Goal: Information Seeking & Learning: Learn about a topic

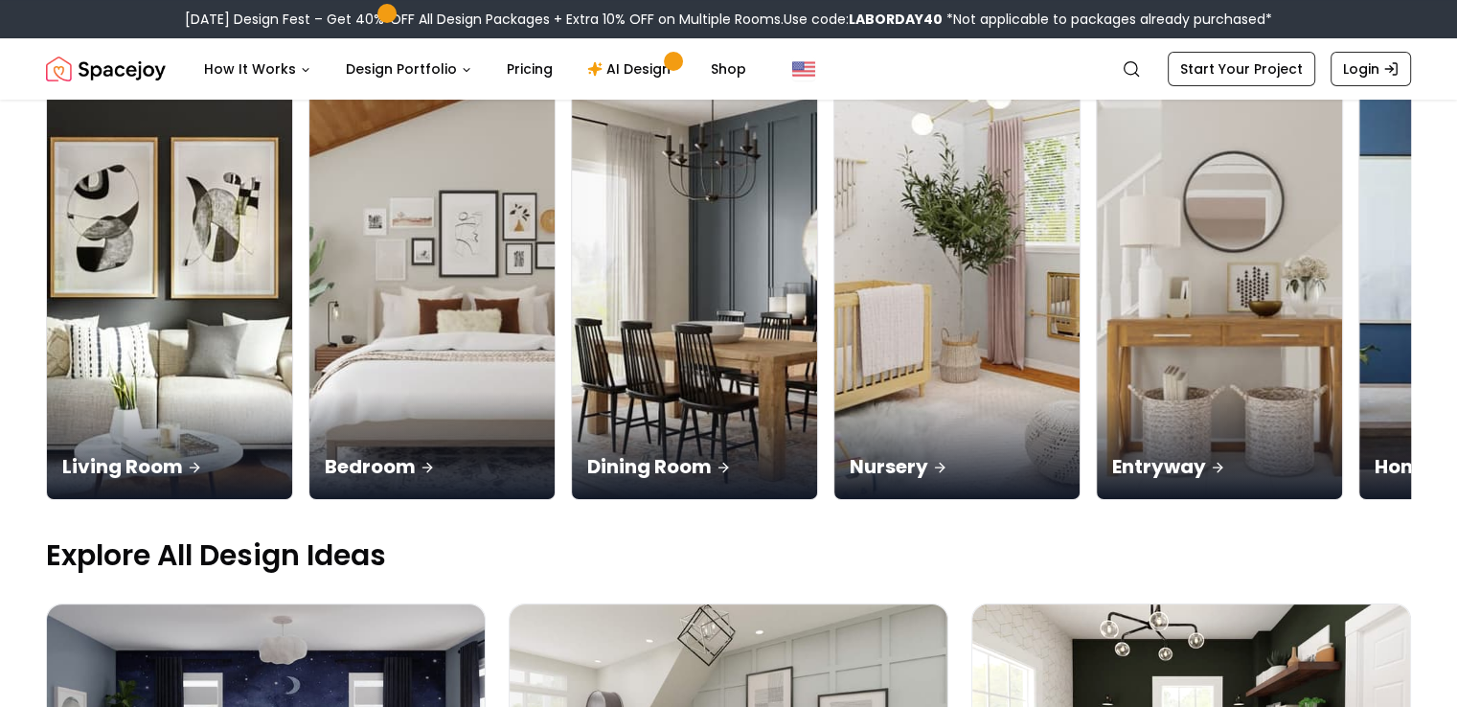
scroll to position [192, 0]
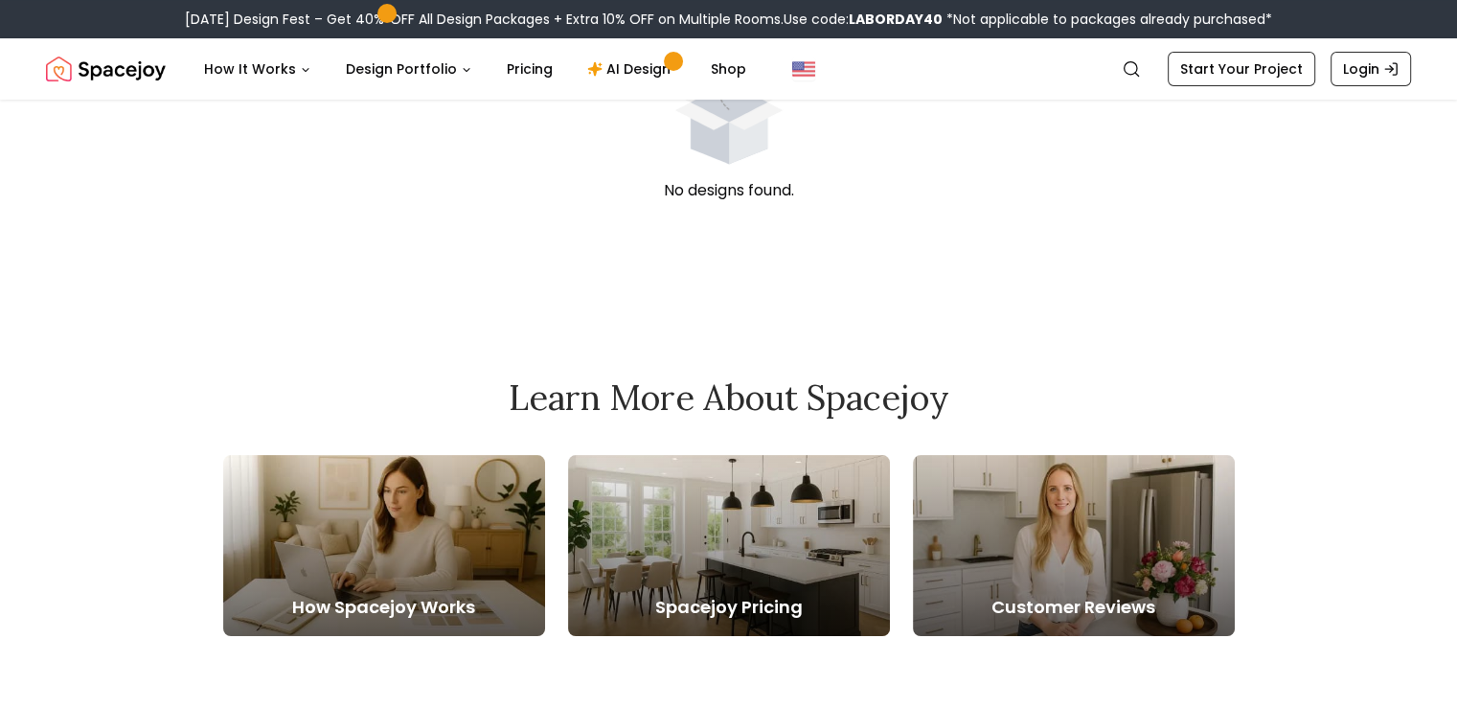
scroll to position [192, 0]
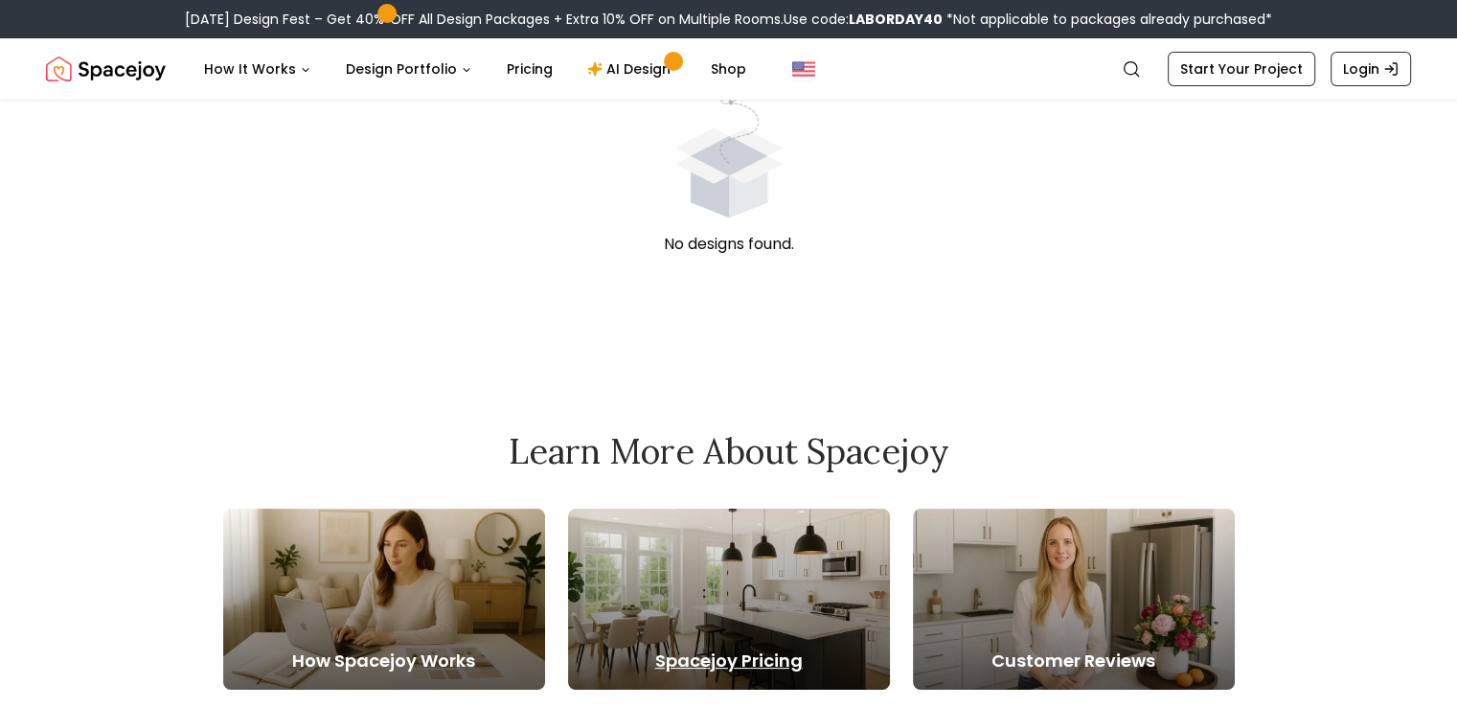
click at [738, 566] on div at bounding box center [729, 599] width 322 height 181
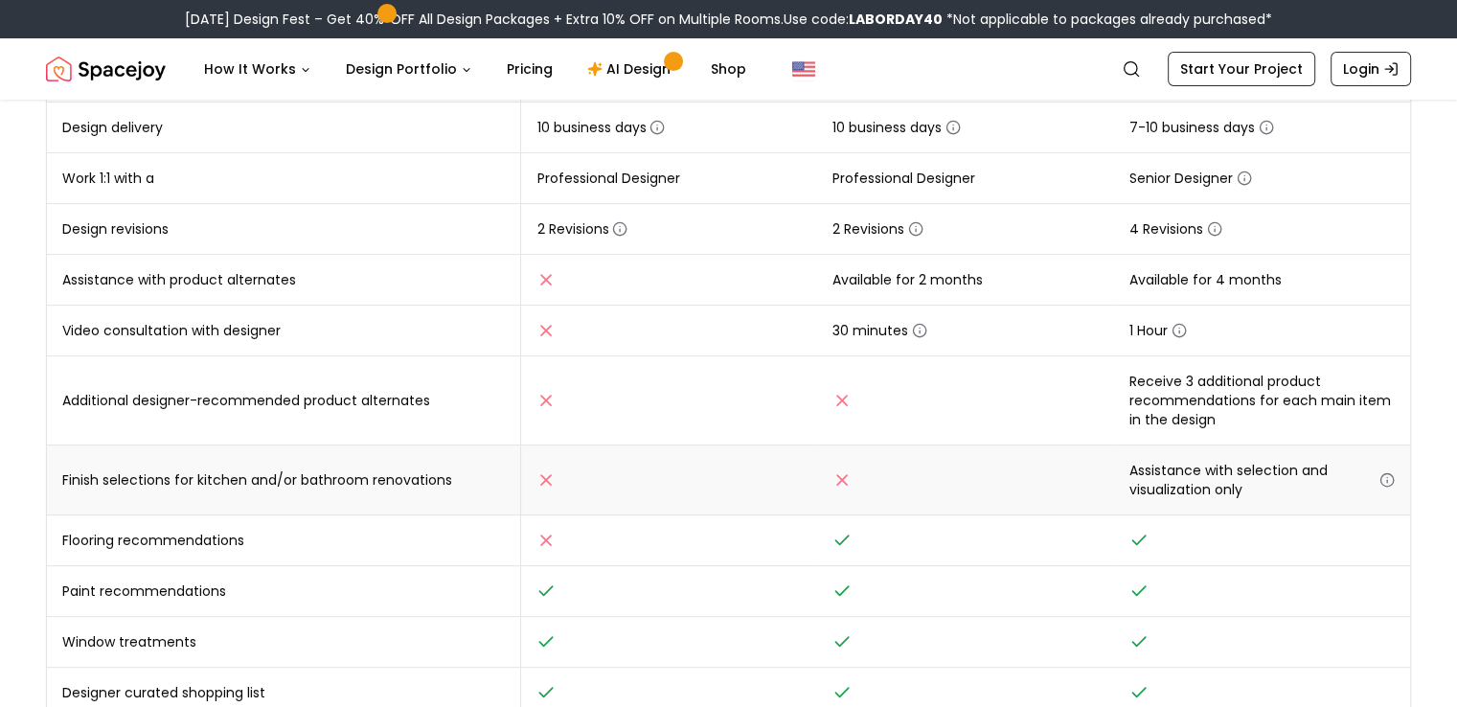
scroll to position [479, 0]
